Goal: Navigation & Orientation: Find specific page/section

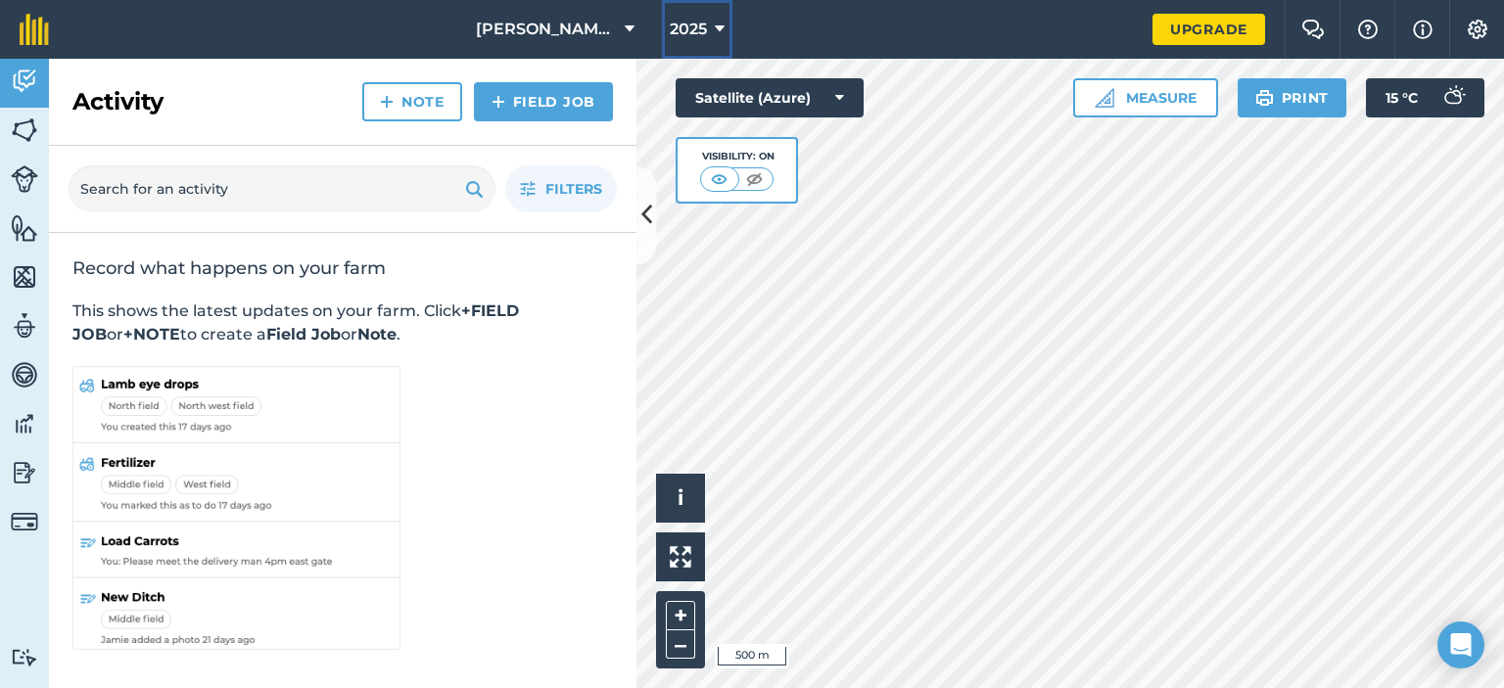
click at [715, 30] on icon at bounding box center [720, 29] width 10 height 23
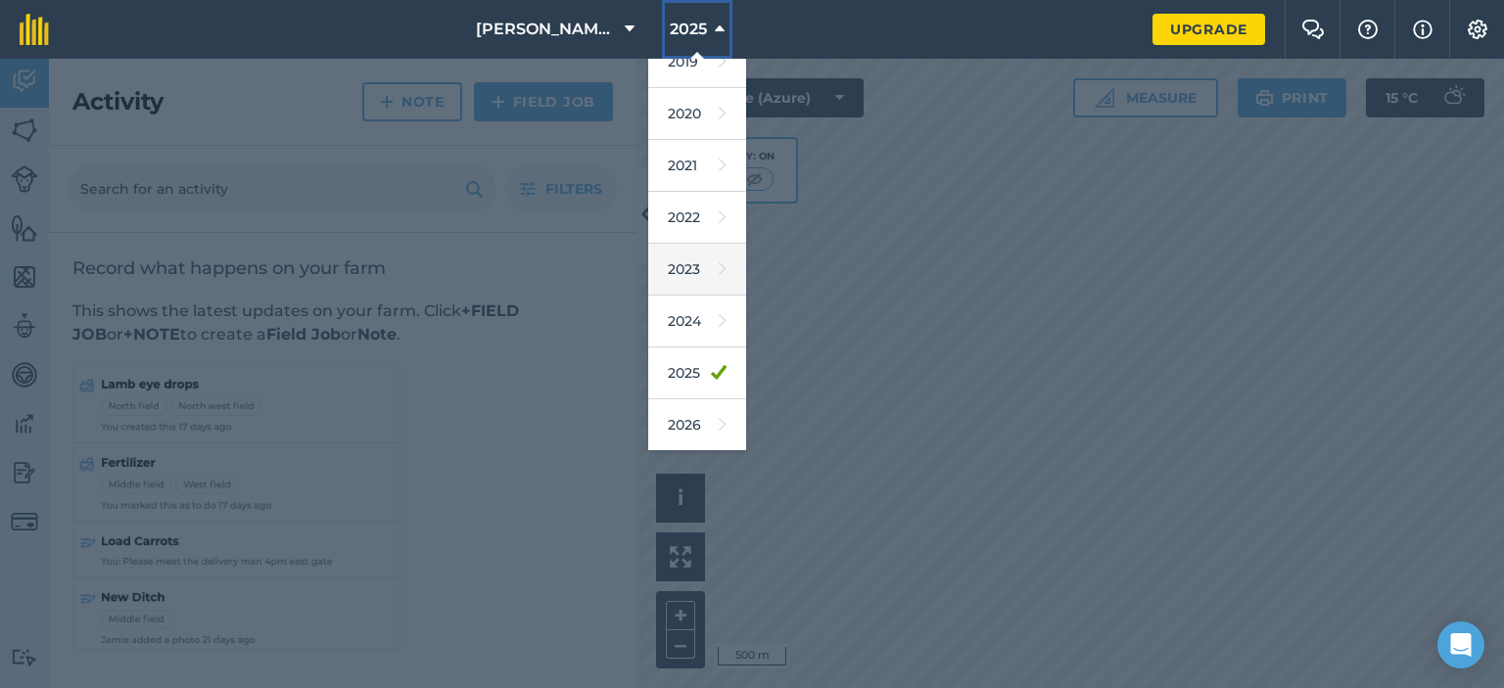
scroll to position [98, 0]
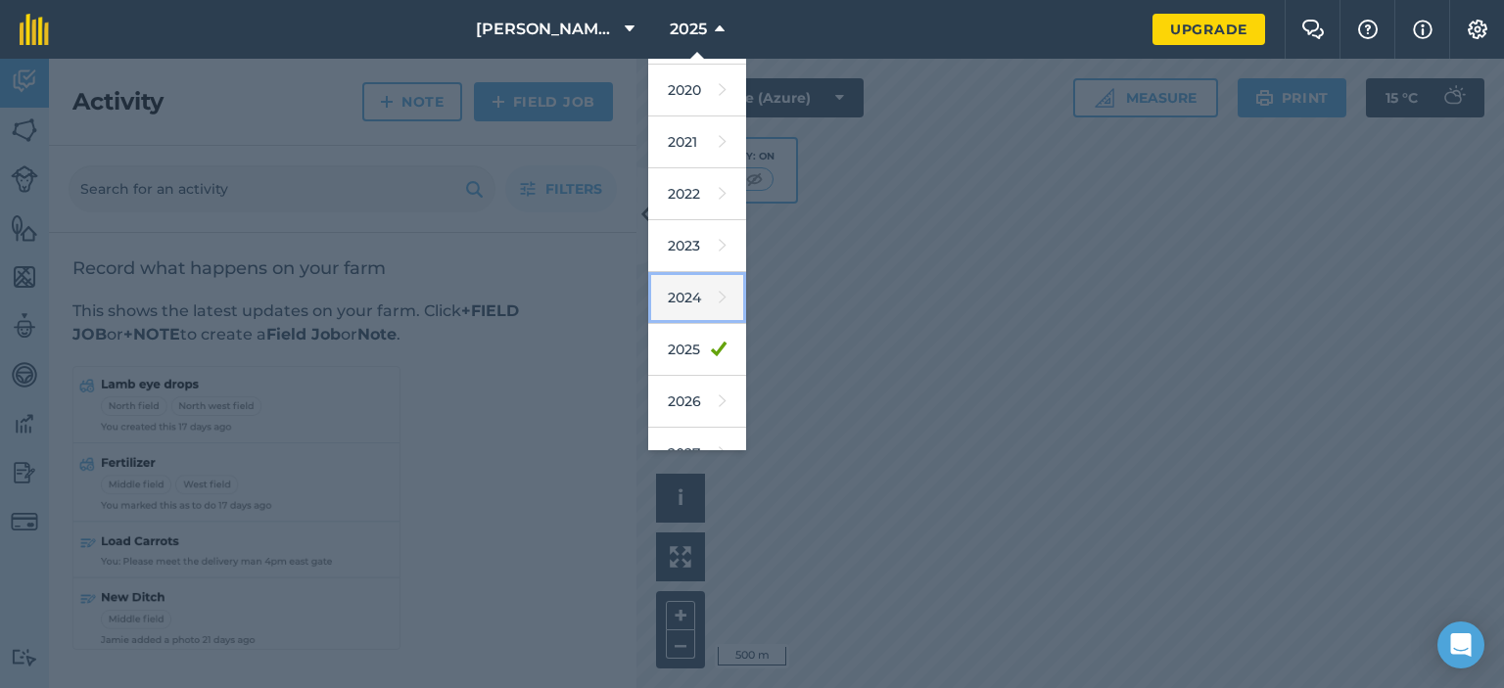
click at [678, 301] on link "2024" at bounding box center [697, 298] width 98 height 52
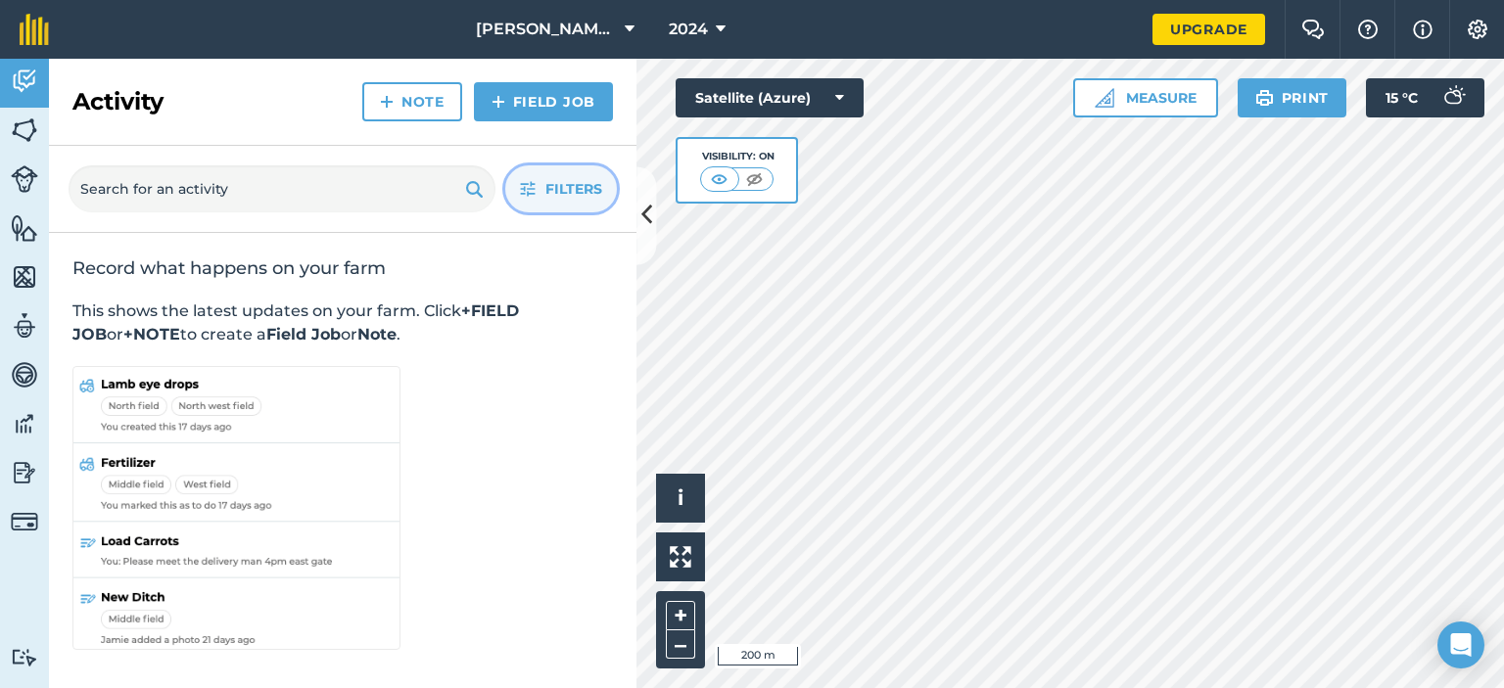
click at [571, 180] on span "Filters" at bounding box center [573, 189] width 57 height 22
click at [528, 195] on icon "button" at bounding box center [528, 189] width 15 height 15
click at [690, 27] on span "2024" at bounding box center [688, 29] width 39 height 23
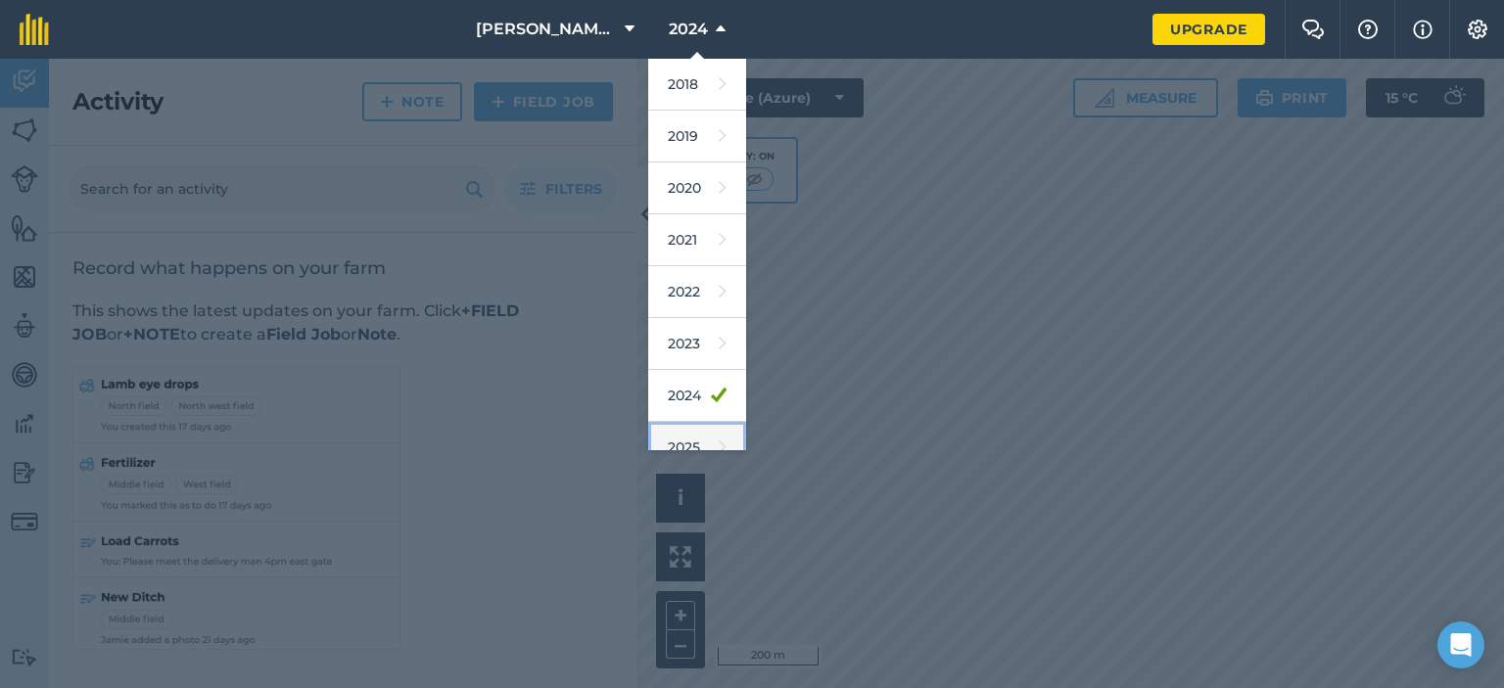
click at [679, 438] on link "2025" at bounding box center [697, 448] width 98 height 52
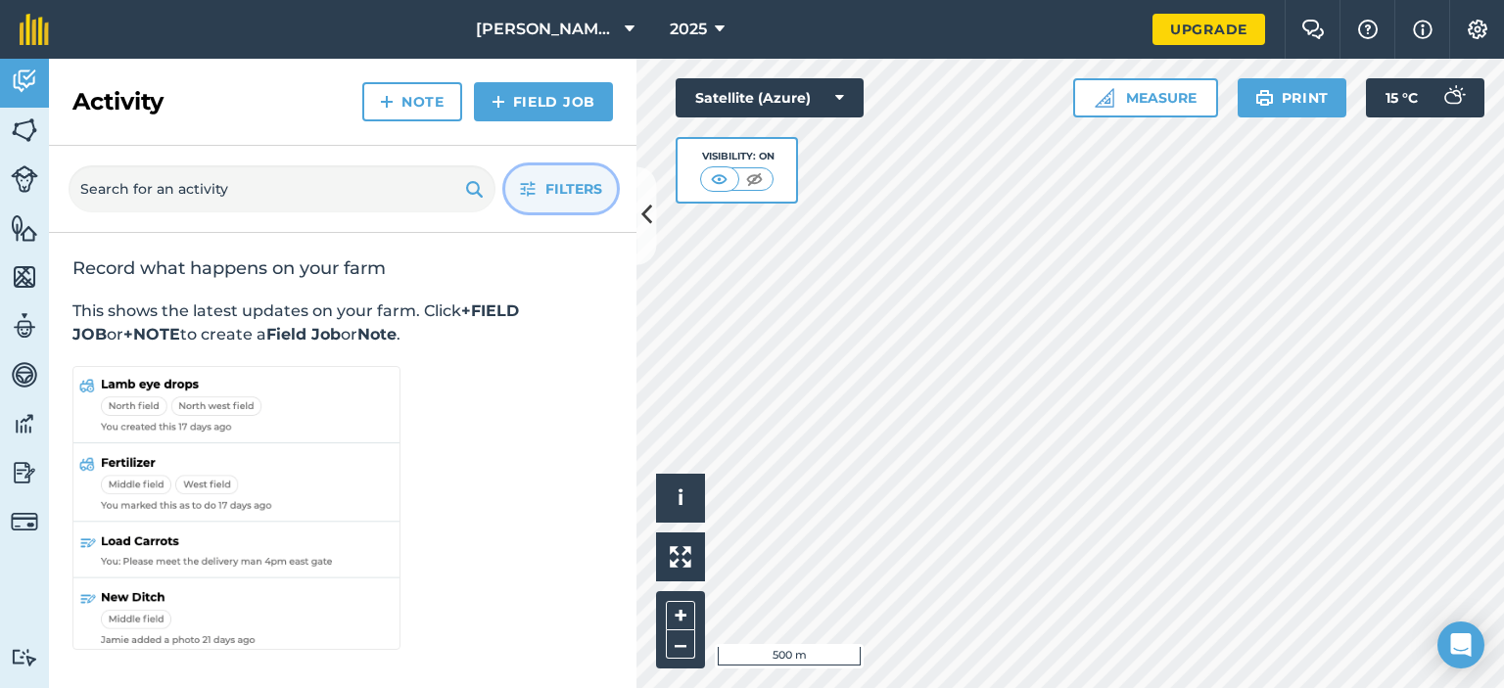
click at [527, 192] on icon "button" at bounding box center [528, 189] width 15 height 15
click at [696, 31] on button "2025" at bounding box center [697, 29] width 70 height 59
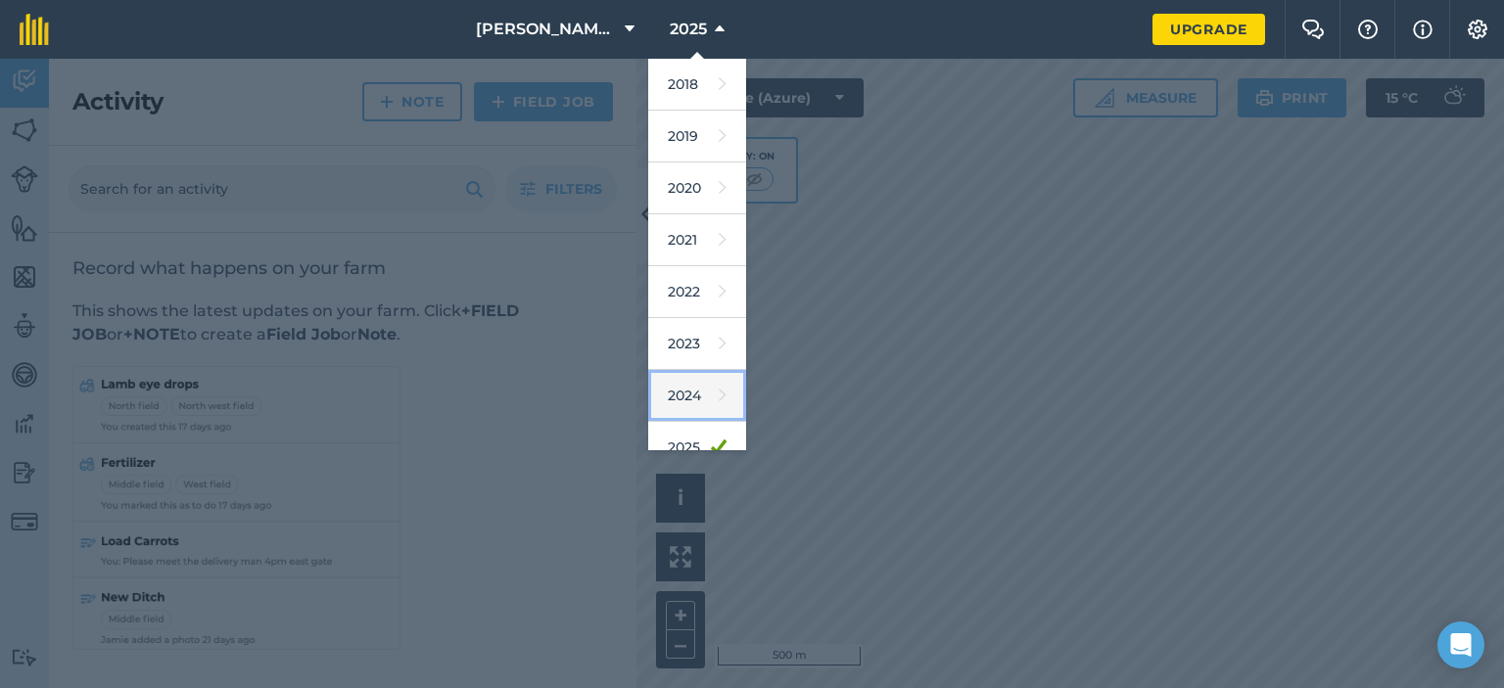
click at [678, 405] on link "2024" at bounding box center [697, 396] width 98 height 52
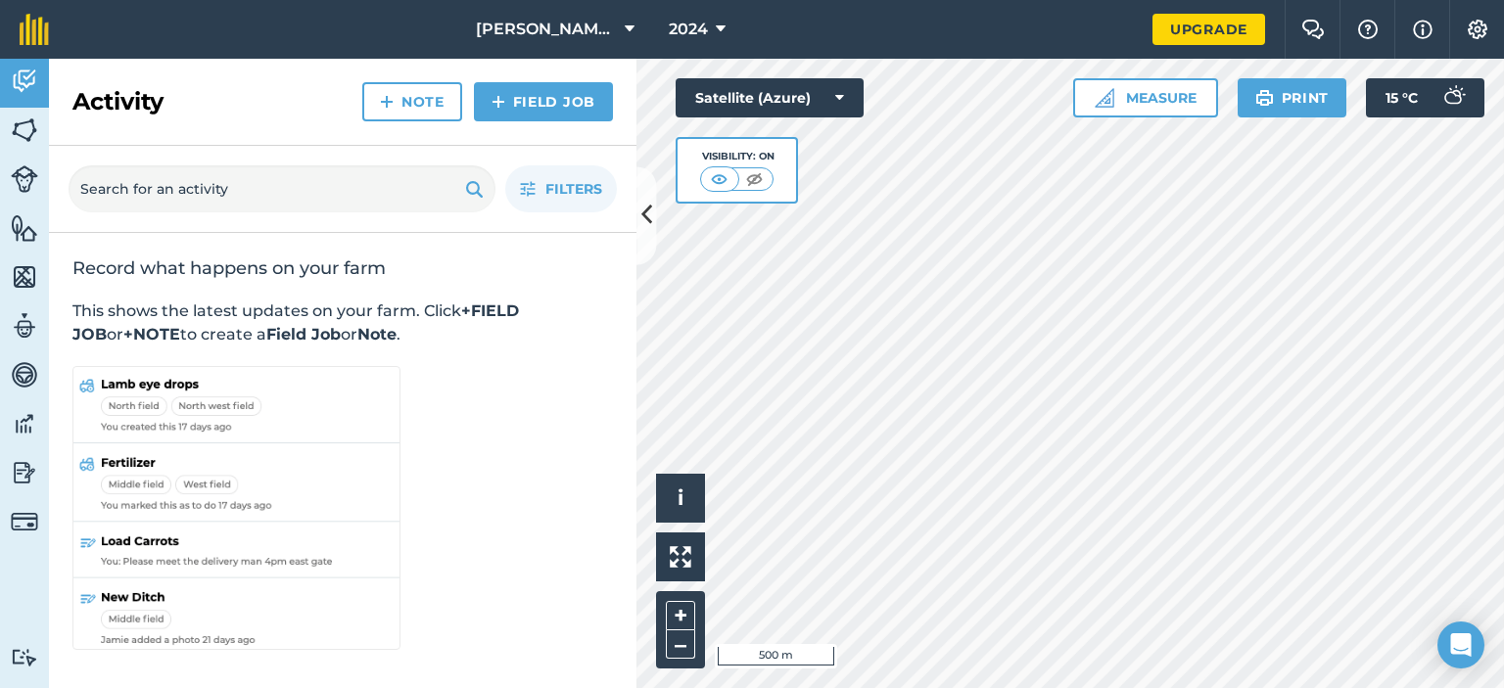
drag, startPoint x: 477, startPoint y: 553, endPoint x: 567, endPoint y: 620, distance: 112.0
click at [567, 620] on div "Record what happens on your farm This shows the latest updates on your farm. Cl…" at bounding box center [342, 456] width 587 height 446
click at [16, 173] on img at bounding box center [24, 178] width 27 height 27
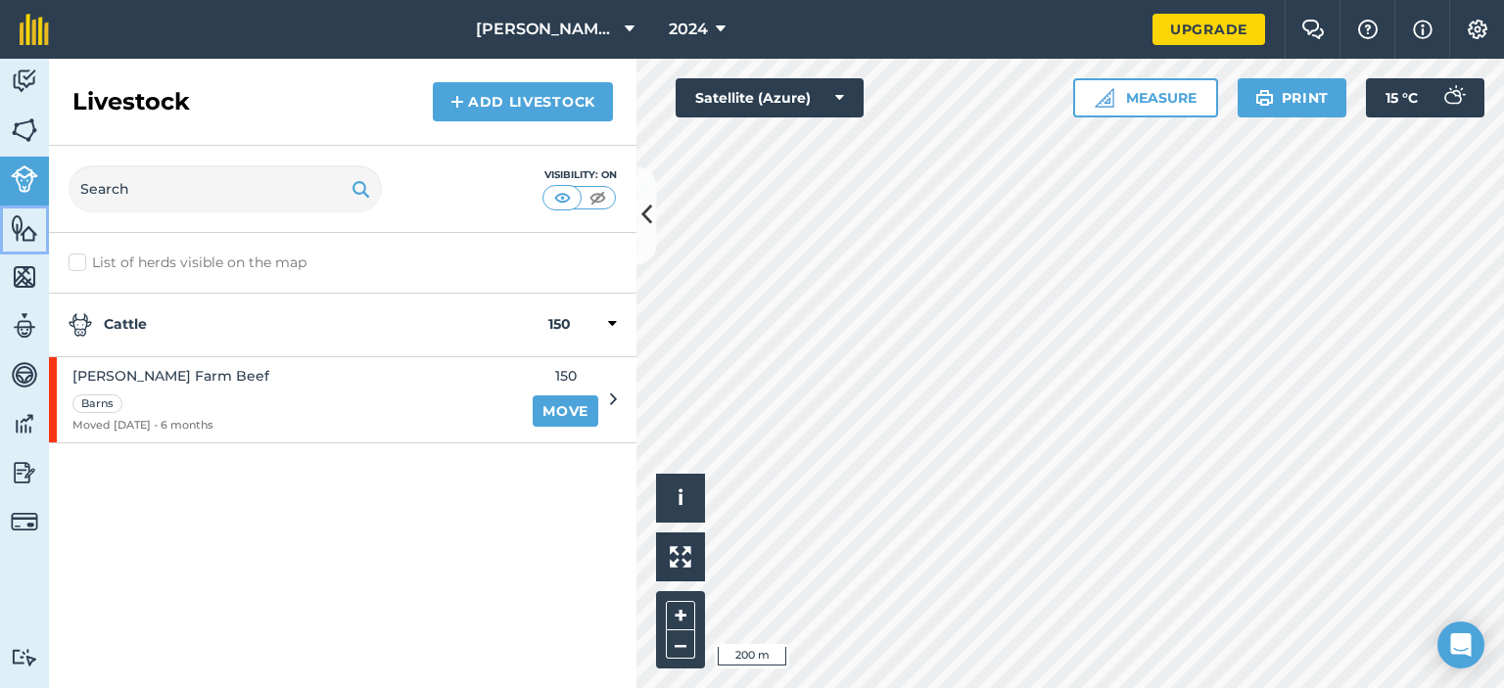
click at [22, 234] on img at bounding box center [24, 227] width 27 height 29
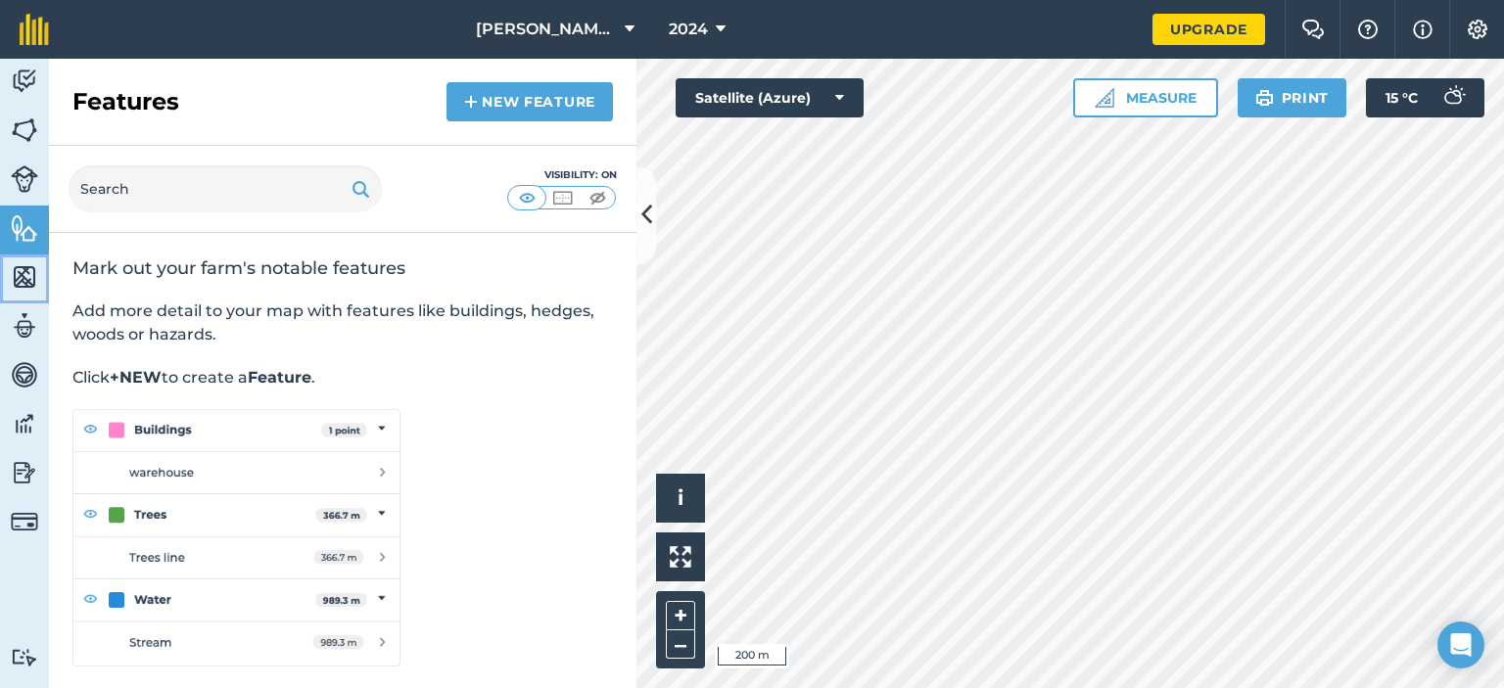
click at [23, 273] on img at bounding box center [24, 276] width 27 height 29
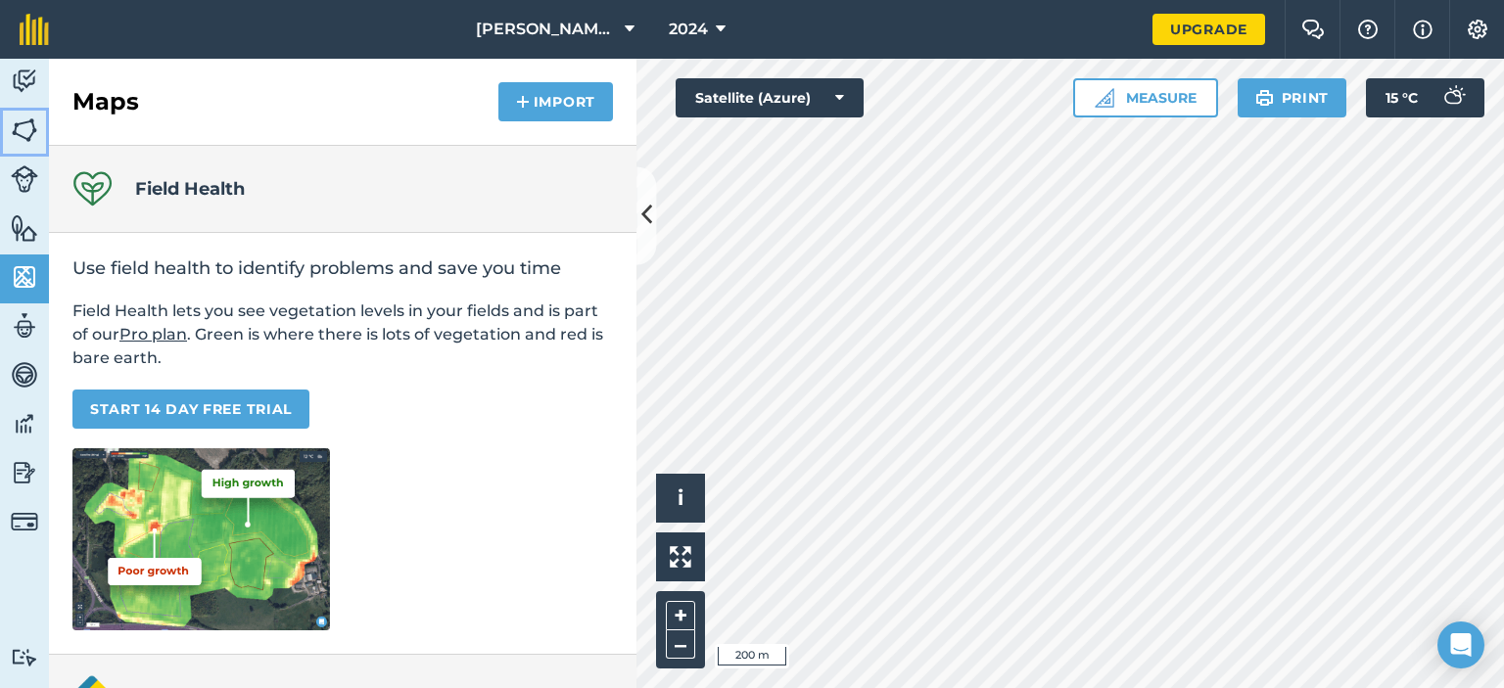
click at [24, 136] on img at bounding box center [24, 130] width 27 height 29
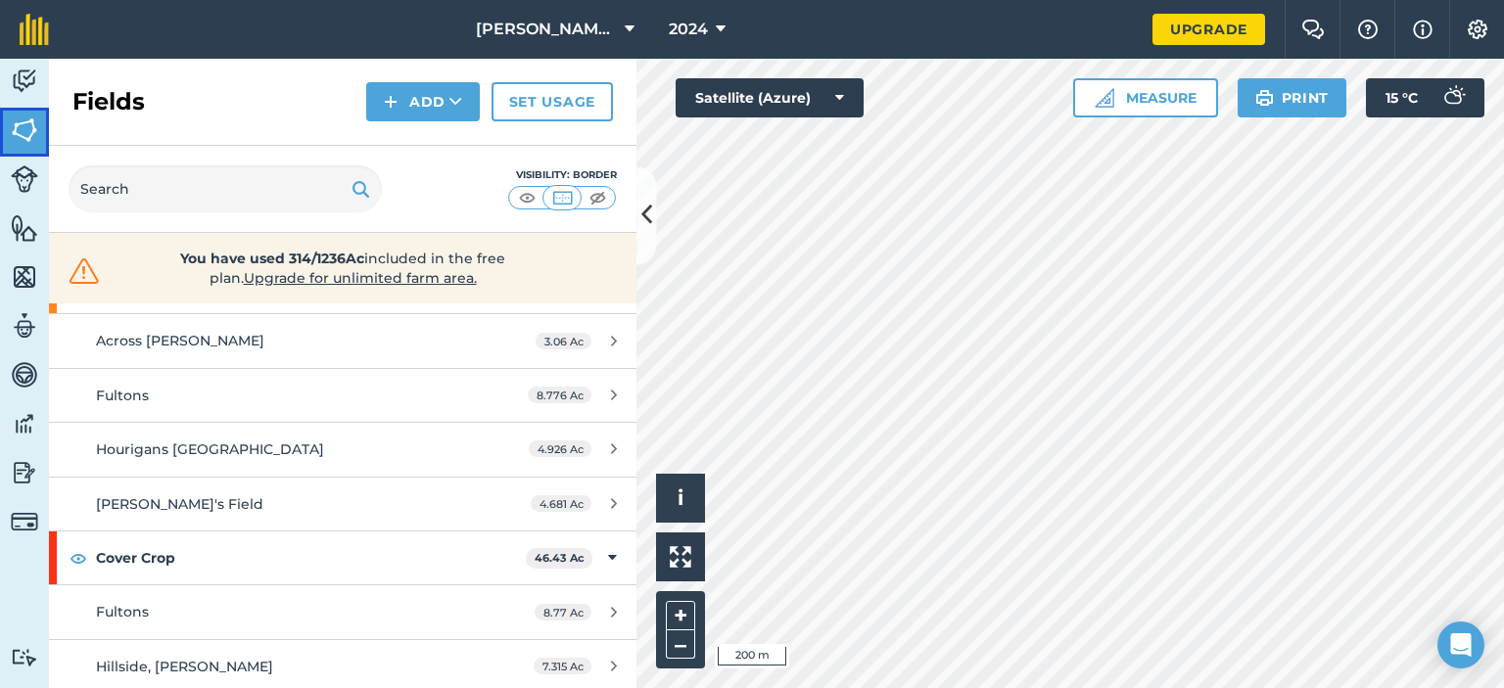
scroll to position [783, 0]
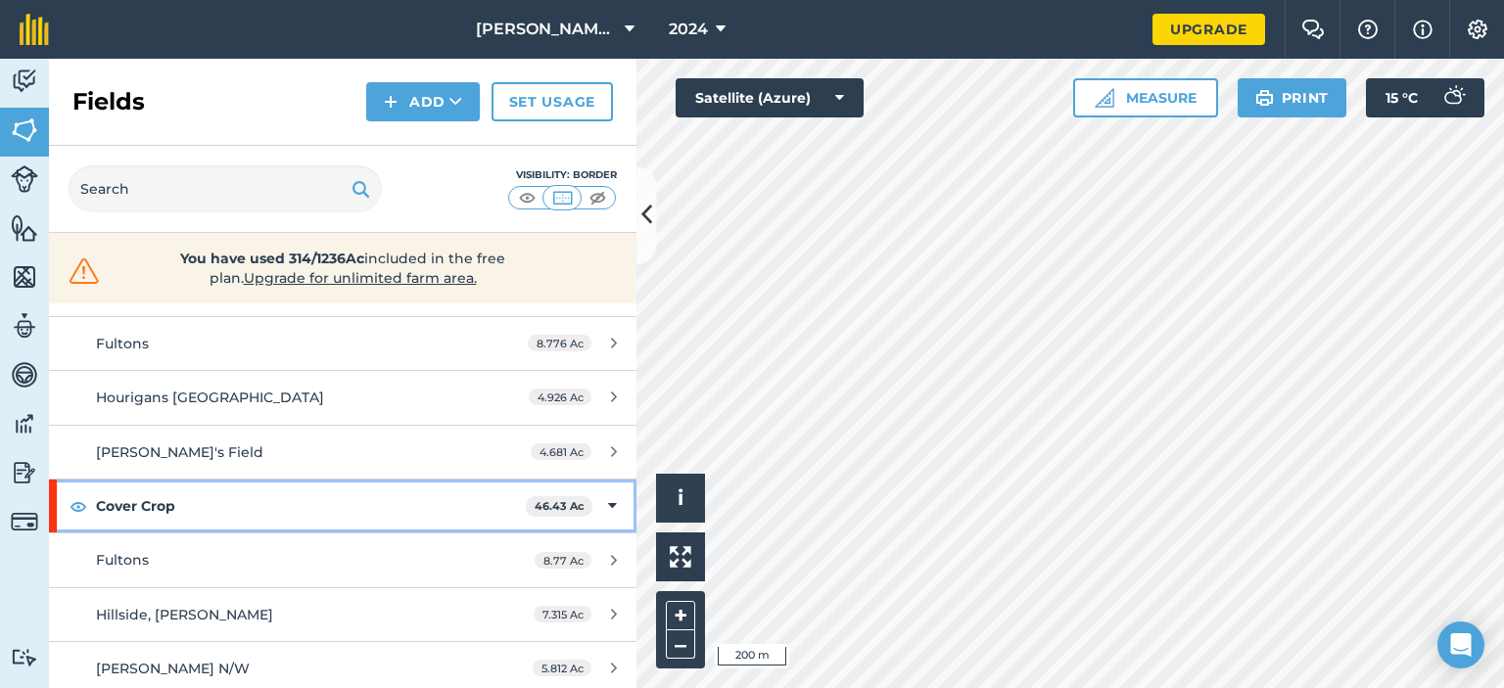
click at [350, 500] on strong "Cover Crop" at bounding box center [311, 506] width 430 height 53
